Goal: Transaction & Acquisition: Purchase product/service

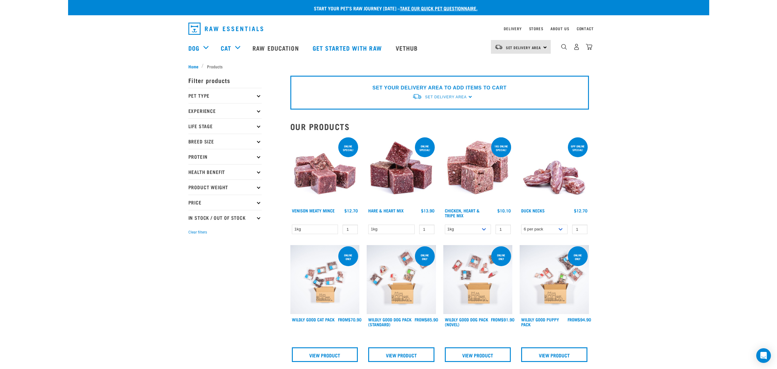
click at [406, 181] on img at bounding box center [401, 170] width 69 height 69
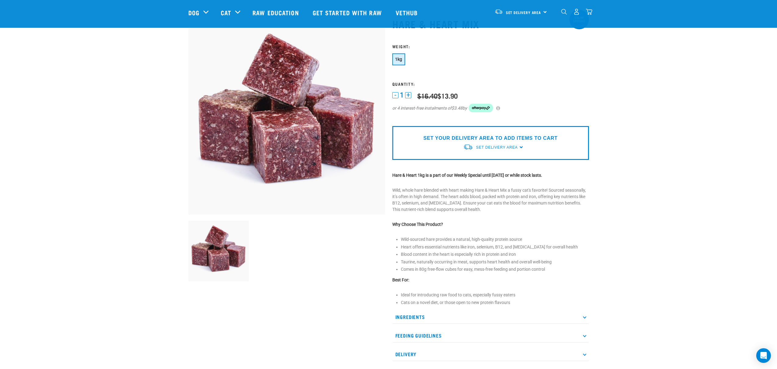
scroll to position [27, 0]
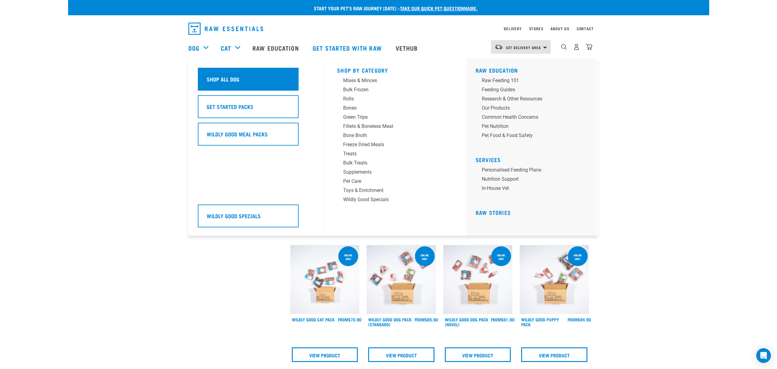
click at [218, 81] on h5 "Shop All Dog" at bounding box center [223, 79] width 33 height 8
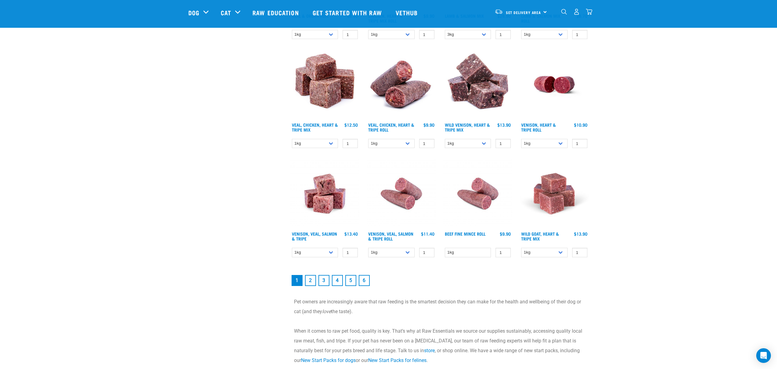
scroll to position [760, 0]
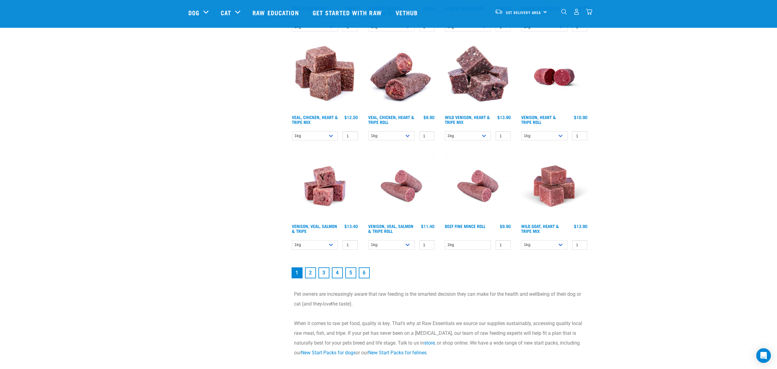
click at [311, 274] on link "2" at bounding box center [310, 272] width 11 height 11
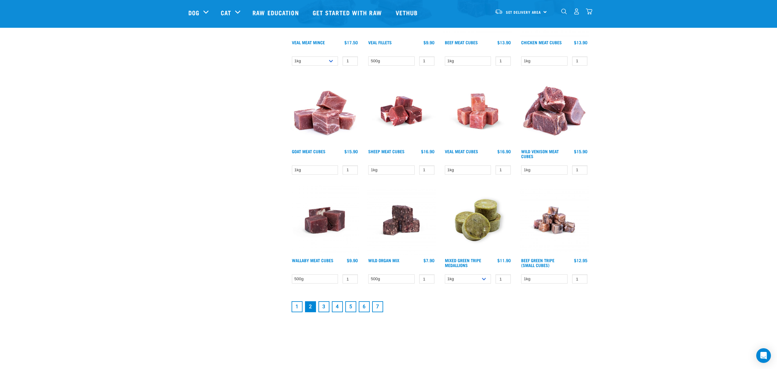
scroll to position [669, 0]
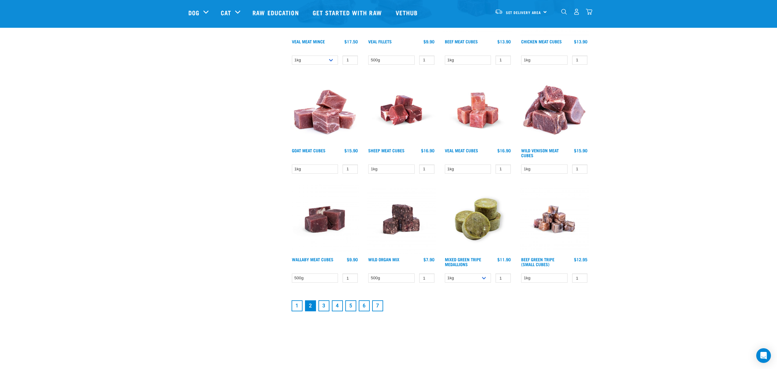
click at [325, 305] on link "3" at bounding box center [323, 305] width 11 height 11
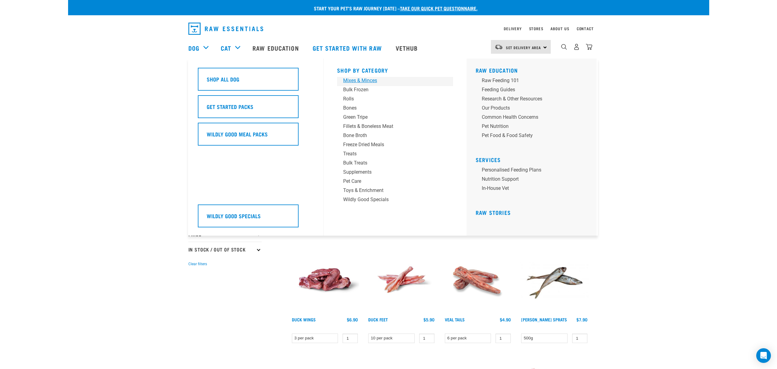
click at [351, 79] on div "Mixes & Minces" at bounding box center [390, 80] width 95 height 7
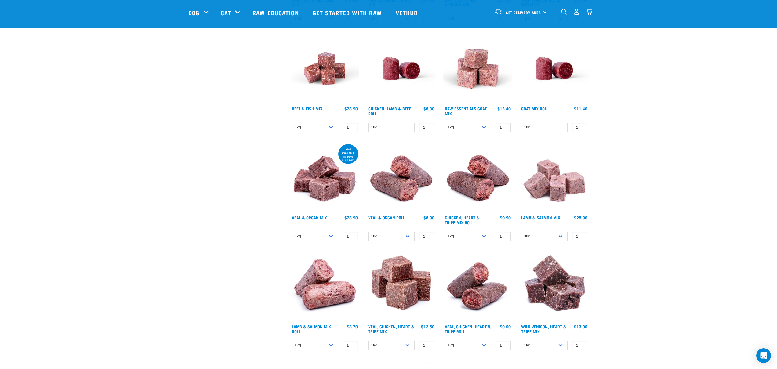
scroll to position [278, 0]
click at [331, 236] on select "3kg Bulk (10kg)" at bounding box center [315, 235] width 46 height 9
select select "951"
click at [292, 231] on select "3kg Bulk (10kg)" at bounding box center [315, 235] width 46 height 9
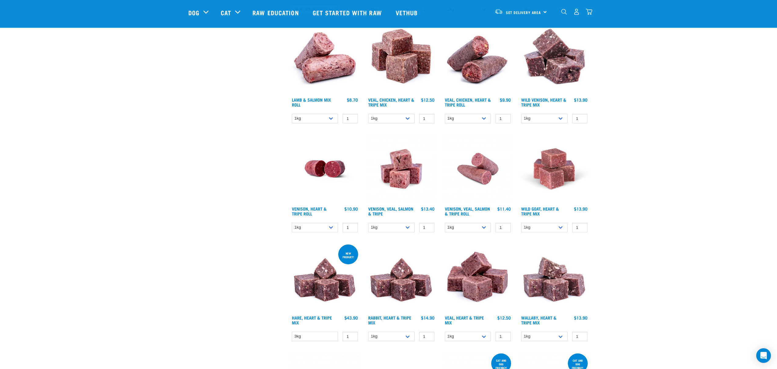
scroll to position [505, 0]
click at [408, 334] on select "1kg 3kg" at bounding box center [391, 335] width 46 height 9
select select "706"
click at [368, 331] on select "1kg 3kg" at bounding box center [391, 335] width 46 height 9
click at [485, 336] on select "1kg 3kg Bulk (10kg)" at bounding box center [468, 335] width 46 height 9
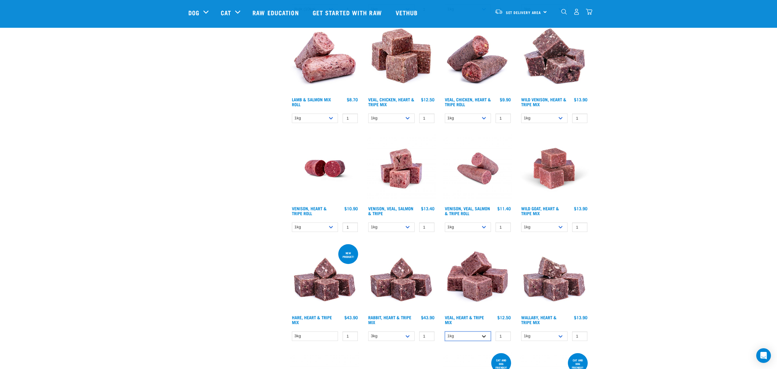
select select "755"
click at [445, 331] on select "1kg 3kg Bulk (10kg)" at bounding box center [468, 335] width 46 height 9
